Goal: Task Accomplishment & Management: Manage account settings

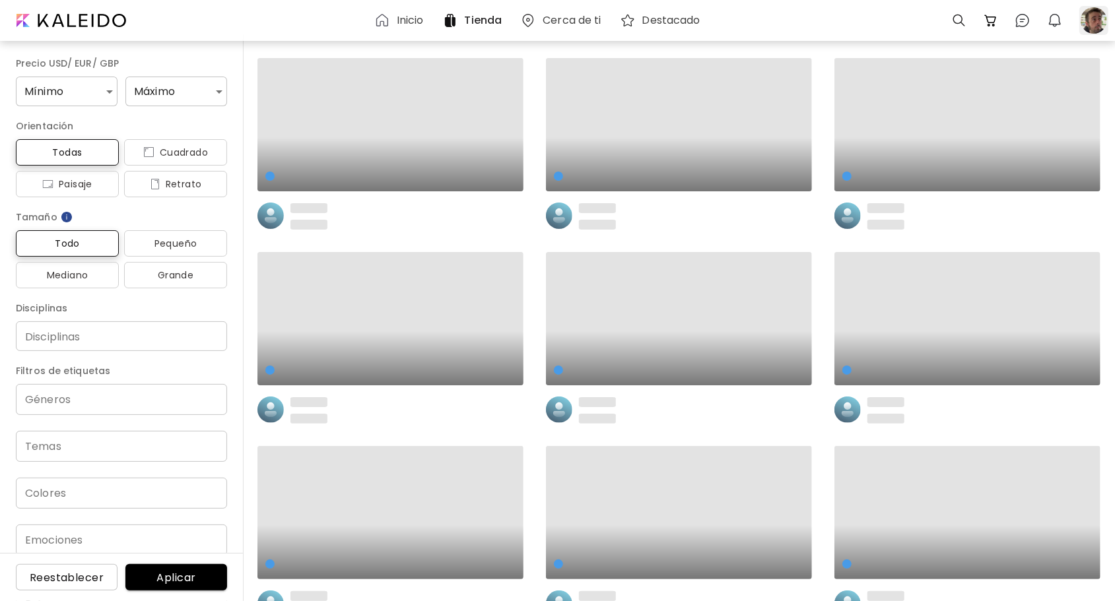
click at [1094, 20] on div at bounding box center [1093, 20] width 29 height 29
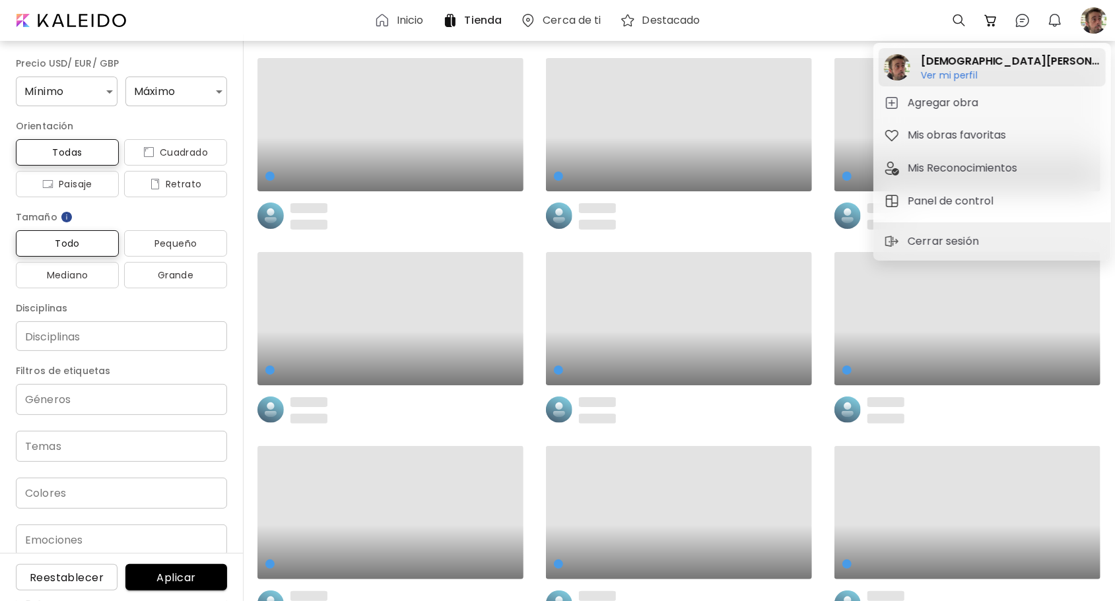
click at [956, 71] on h6 "Ver mi perfil" at bounding box center [1011, 75] width 180 height 12
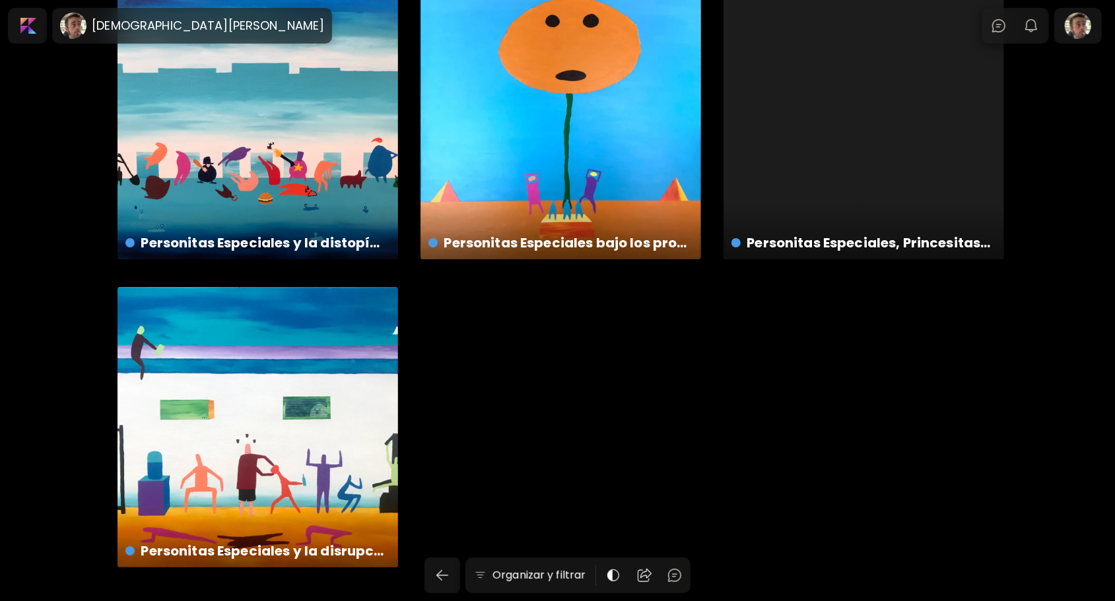
scroll to position [3194, 0]
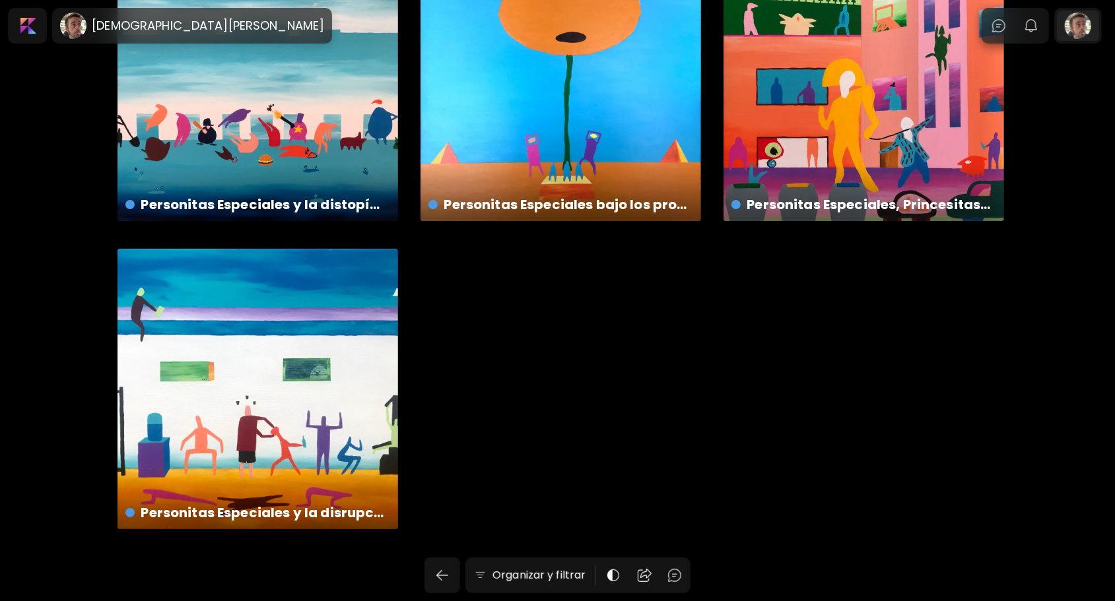
click at [1089, 22] on div at bounding box center [1078, 26] width 42 height 30
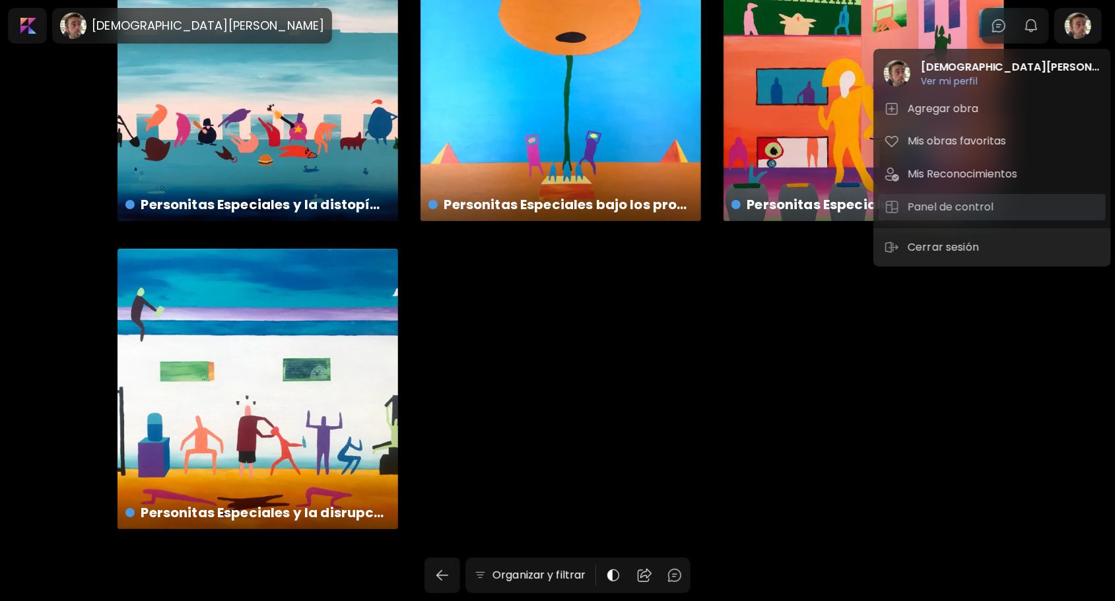
click at [971, 202] on h5 "Panel de control" at bounding box center [953, 207] width 90 height 16
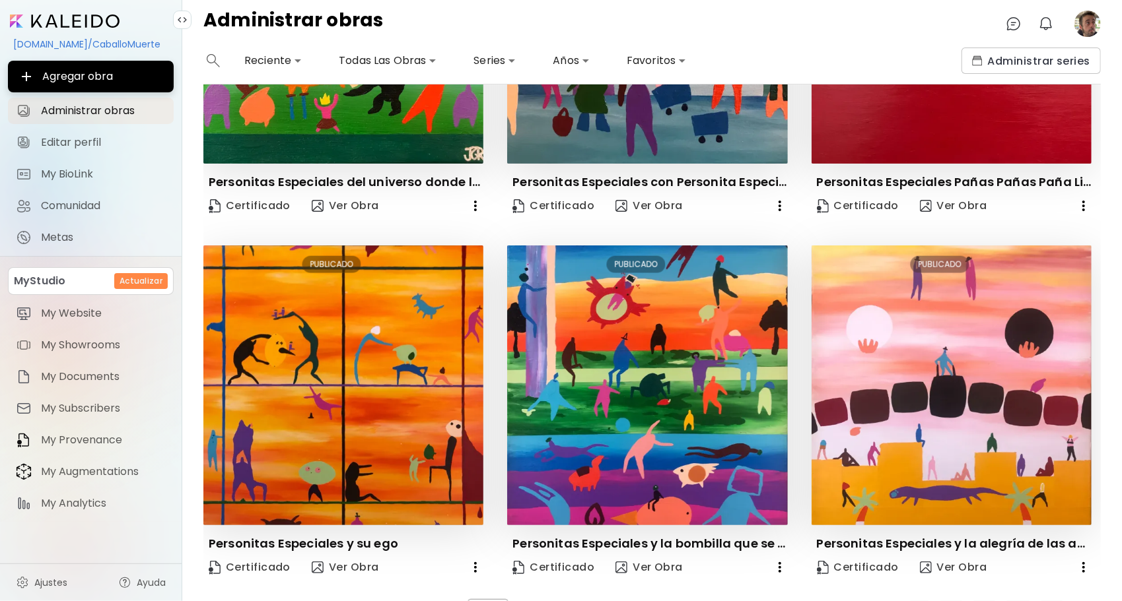
scroll to position [978, 0]
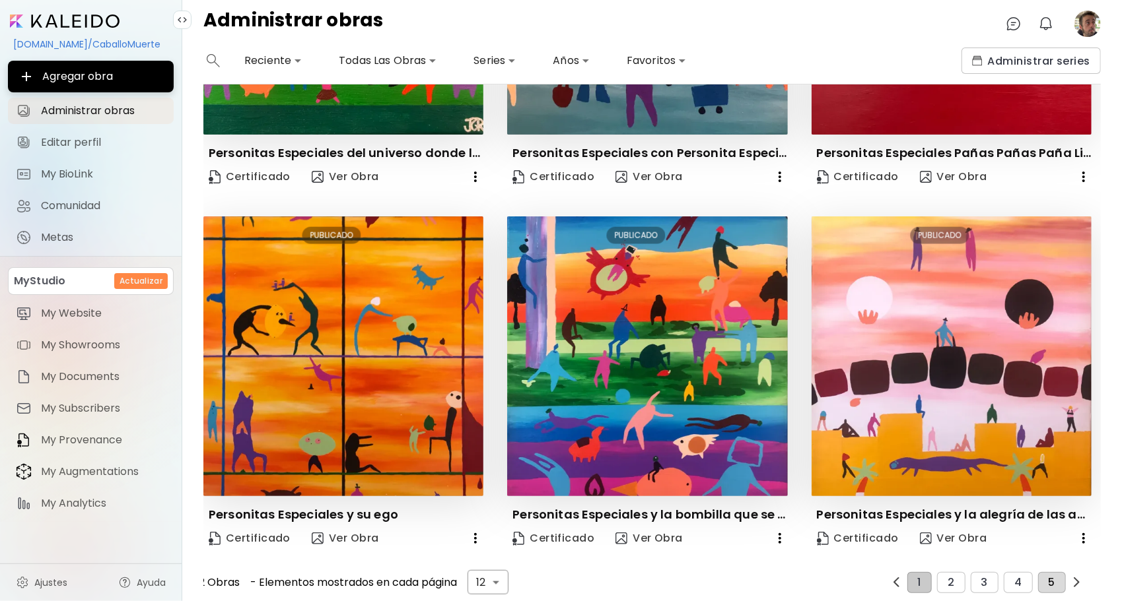
click at [1048, 579] on span "5" at bounding box center [1051, 583] width 7 height 12
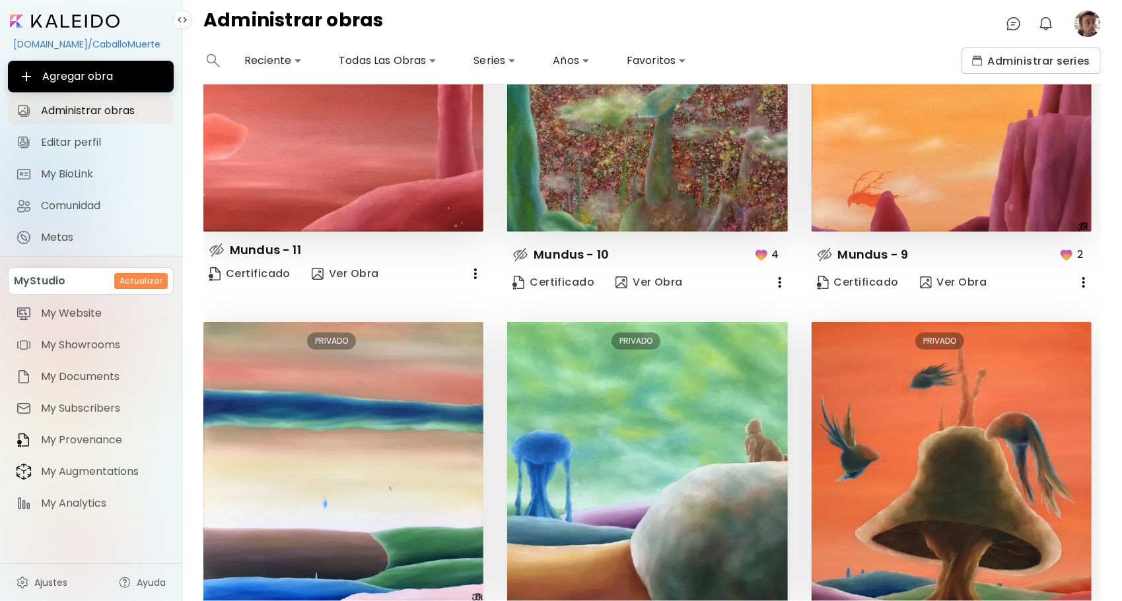
scroll to position [119, 0]
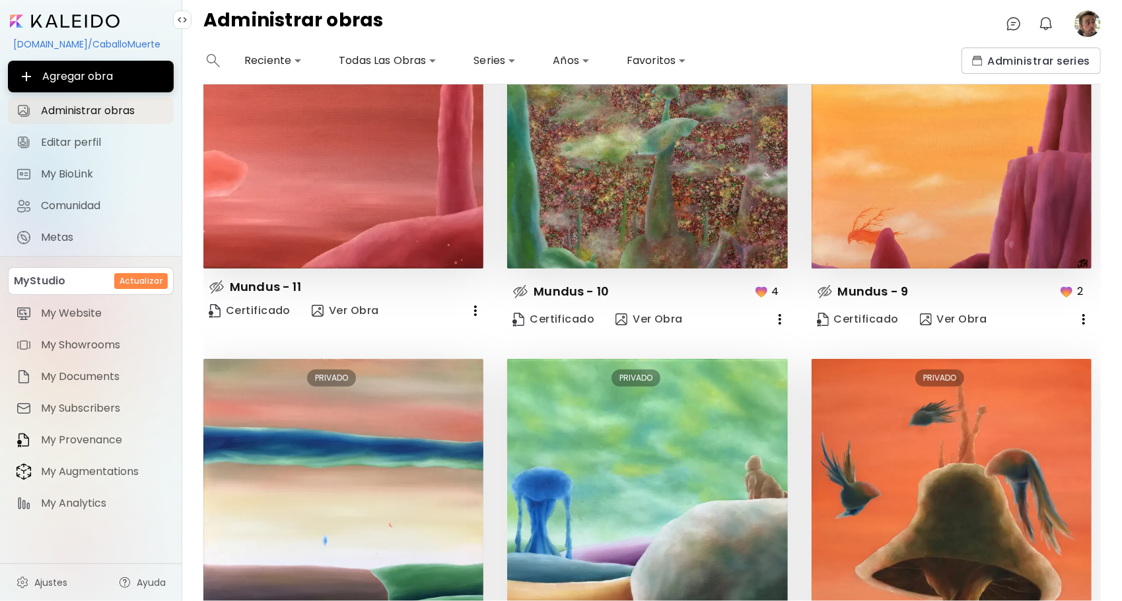
click at [498, 58] on body "**********" at bounding box center [561, 300] width 1122 height 601
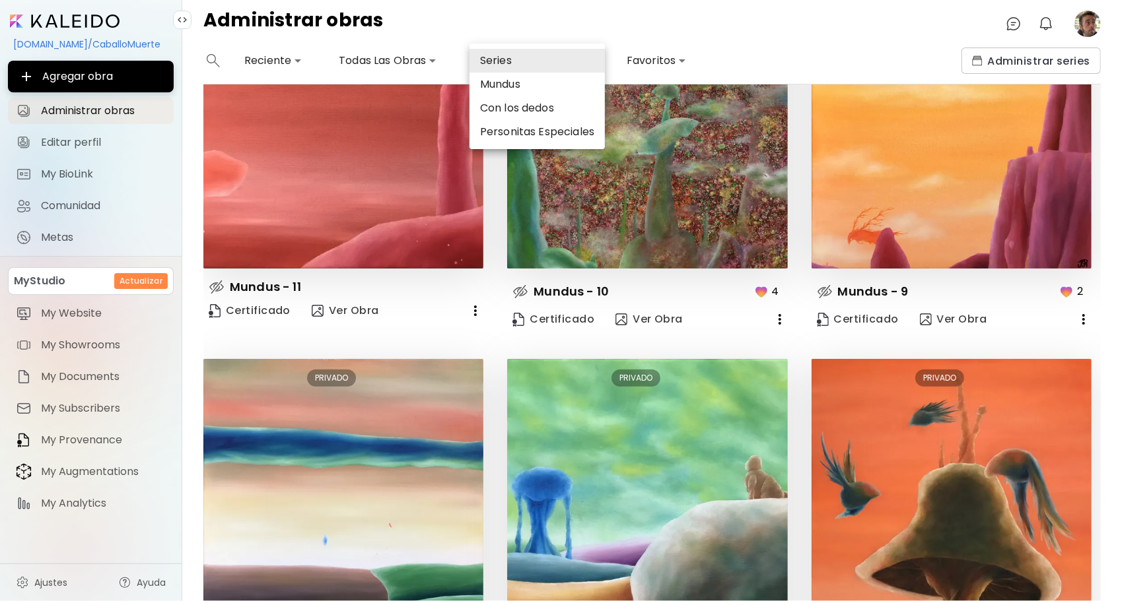
click at [527, 132] on li "Personitas Especiales" at bounding box center [536, 132] width 135 height 24
type input "*****"
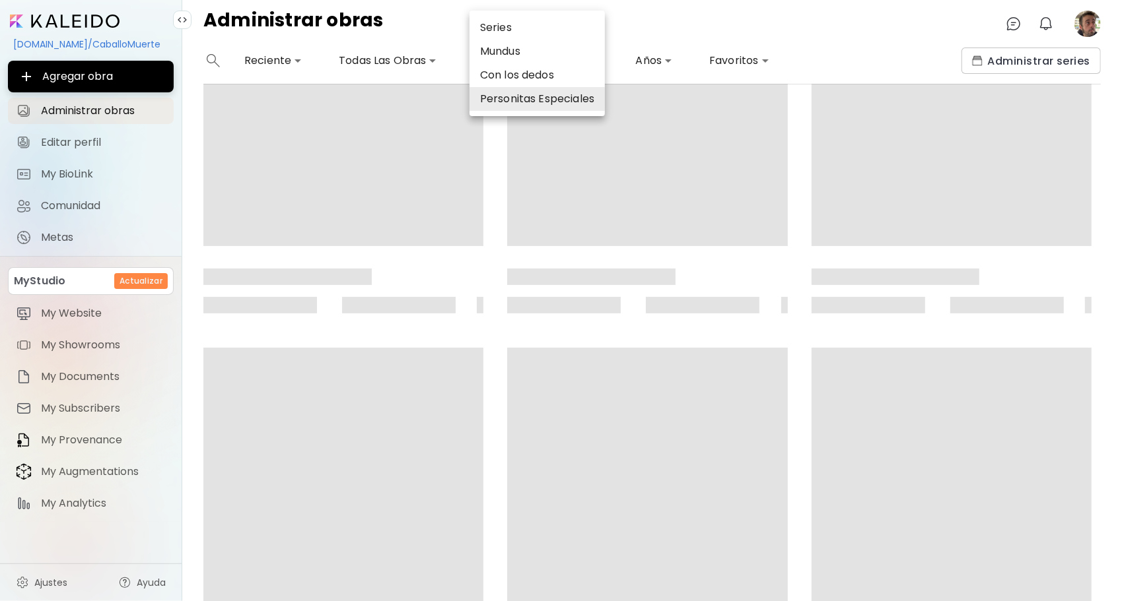
scroll to position [0, 0]
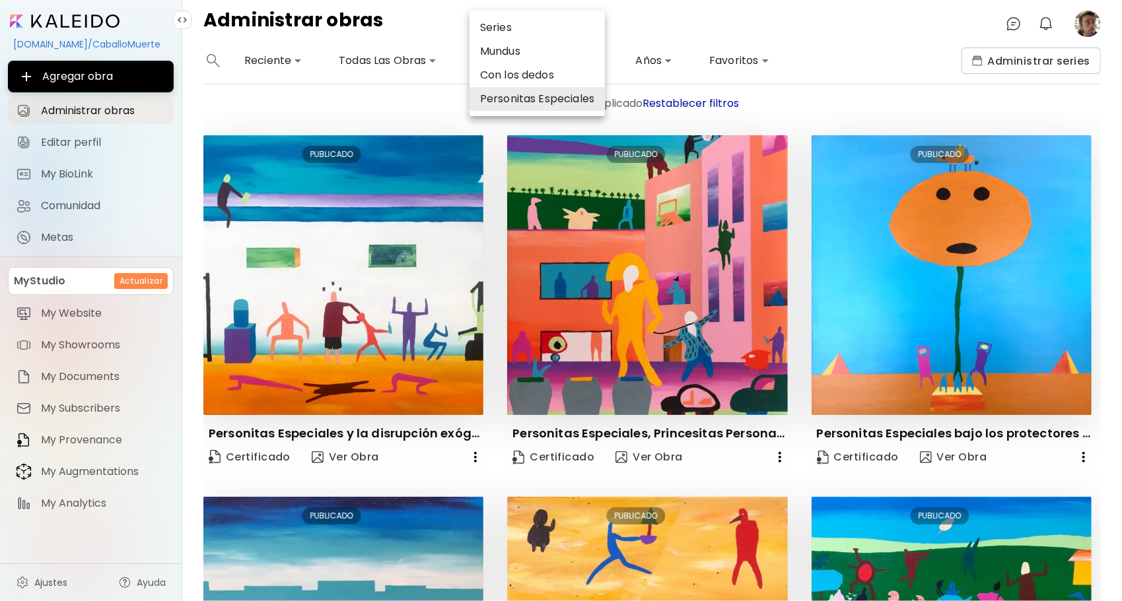
click at [1096, 141] on div at bounding box center [561, 300] width 1122 height 601
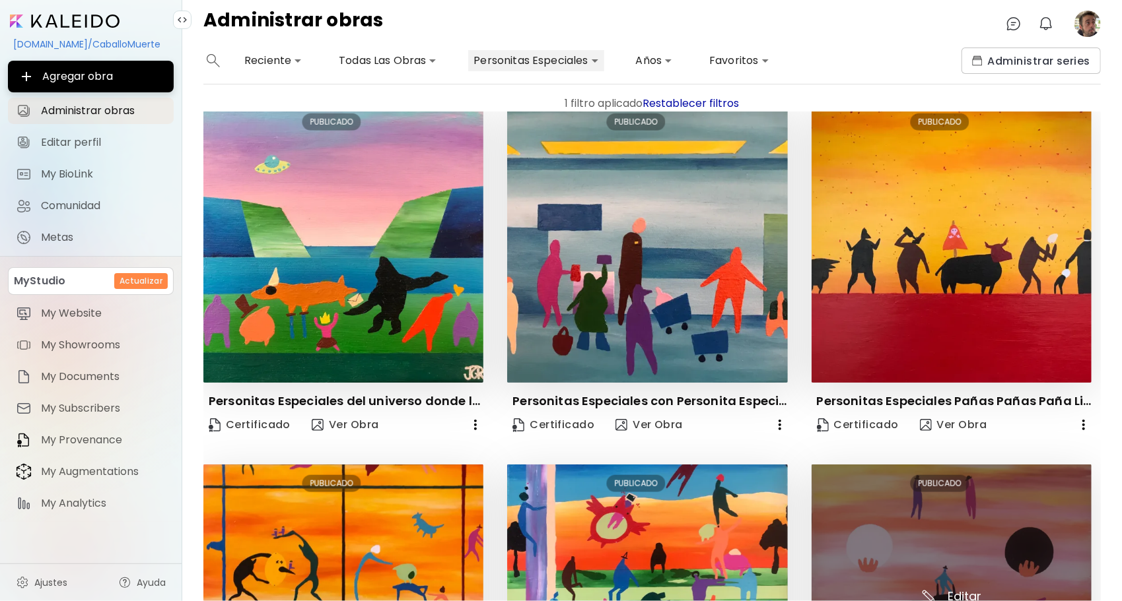
scroll to position [978, 0]
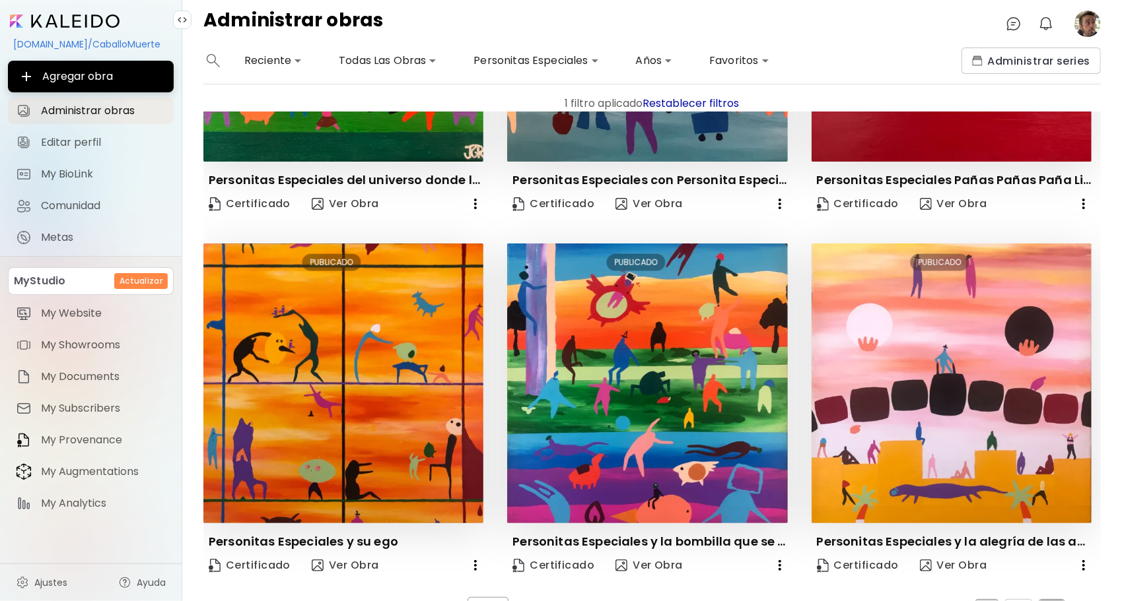
click at [1052, 599] on button "3" at bounding box center [1052, 609] width 28 height 21
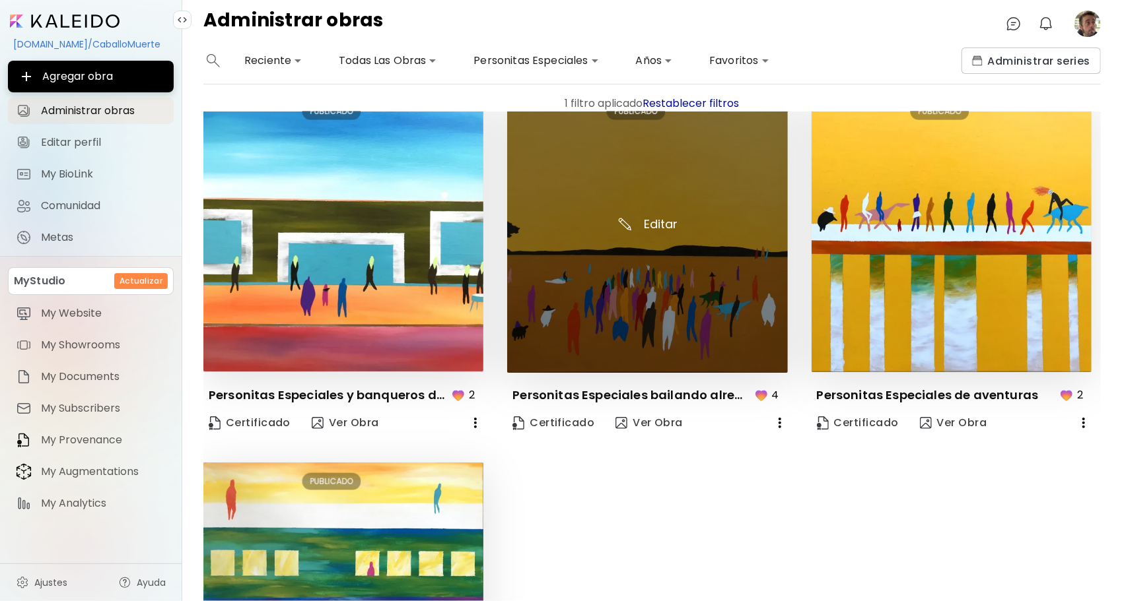
scroll to position [714, 0]
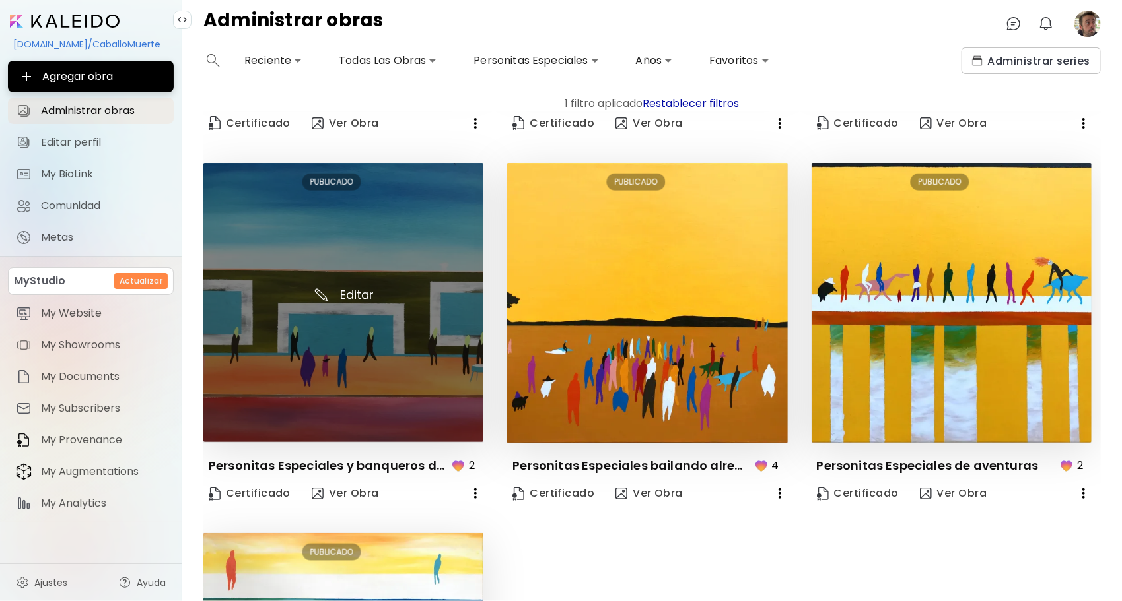
click at [349, 286] on img at bounding box center [343, 303] width 280 height 280
